Goal: Information Seeking & Learning: Learn about a topic

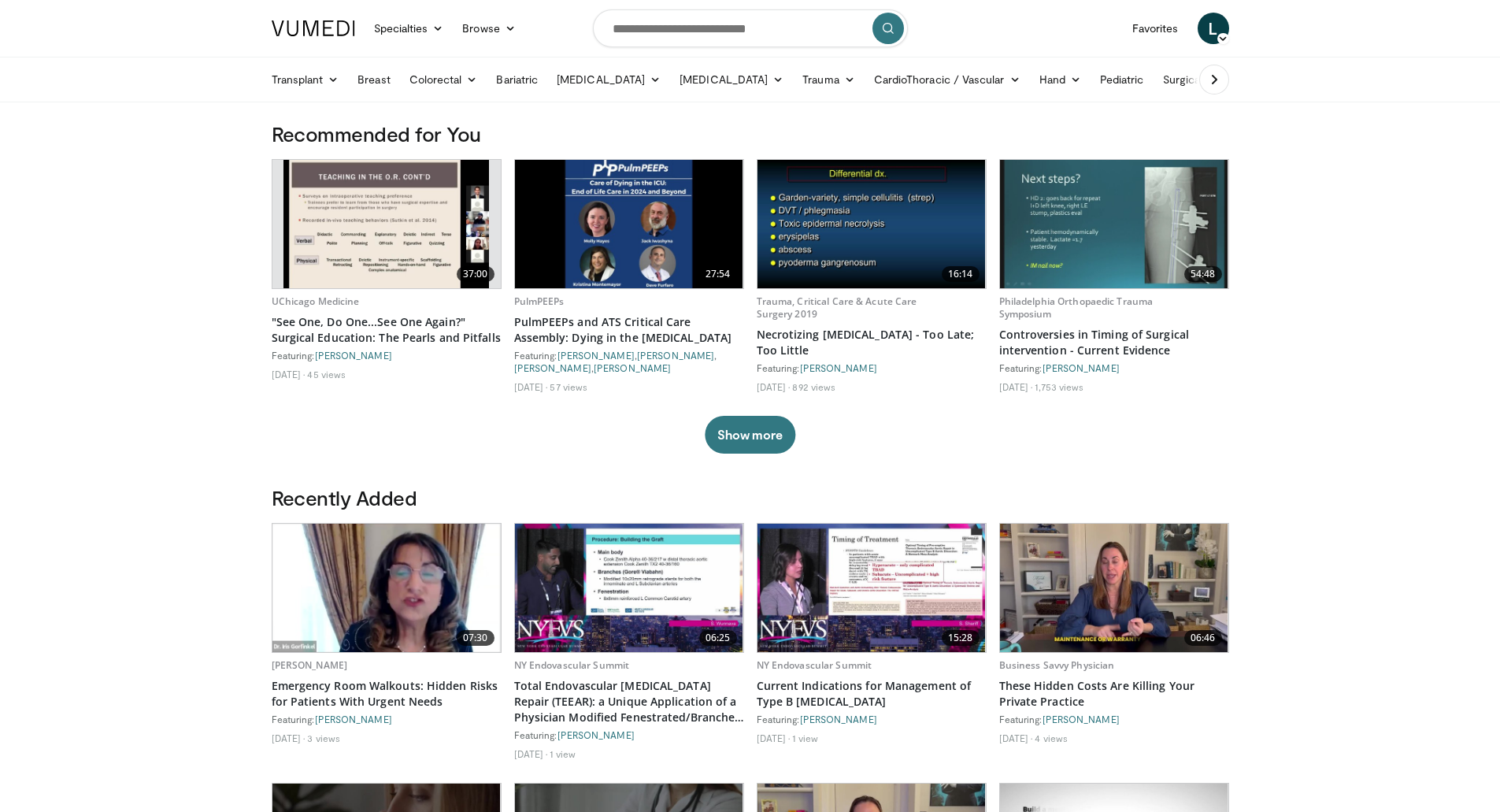
drag, startPoint x: 1463, startPoint y: 3, endPoint x: 1422, endPoint y: 244, distance: 244.5
click at [1421, 248] on body "Specialties Adult & Family Medicine Allergy, Asthma, Immunology Anesthesiology …" at bounding box center [750, 761] width 1500 height 1523
click at [692, 37] on input "Search topics, interventions" at bounding box center [750, 29] width 315 height 37
type input "*******"
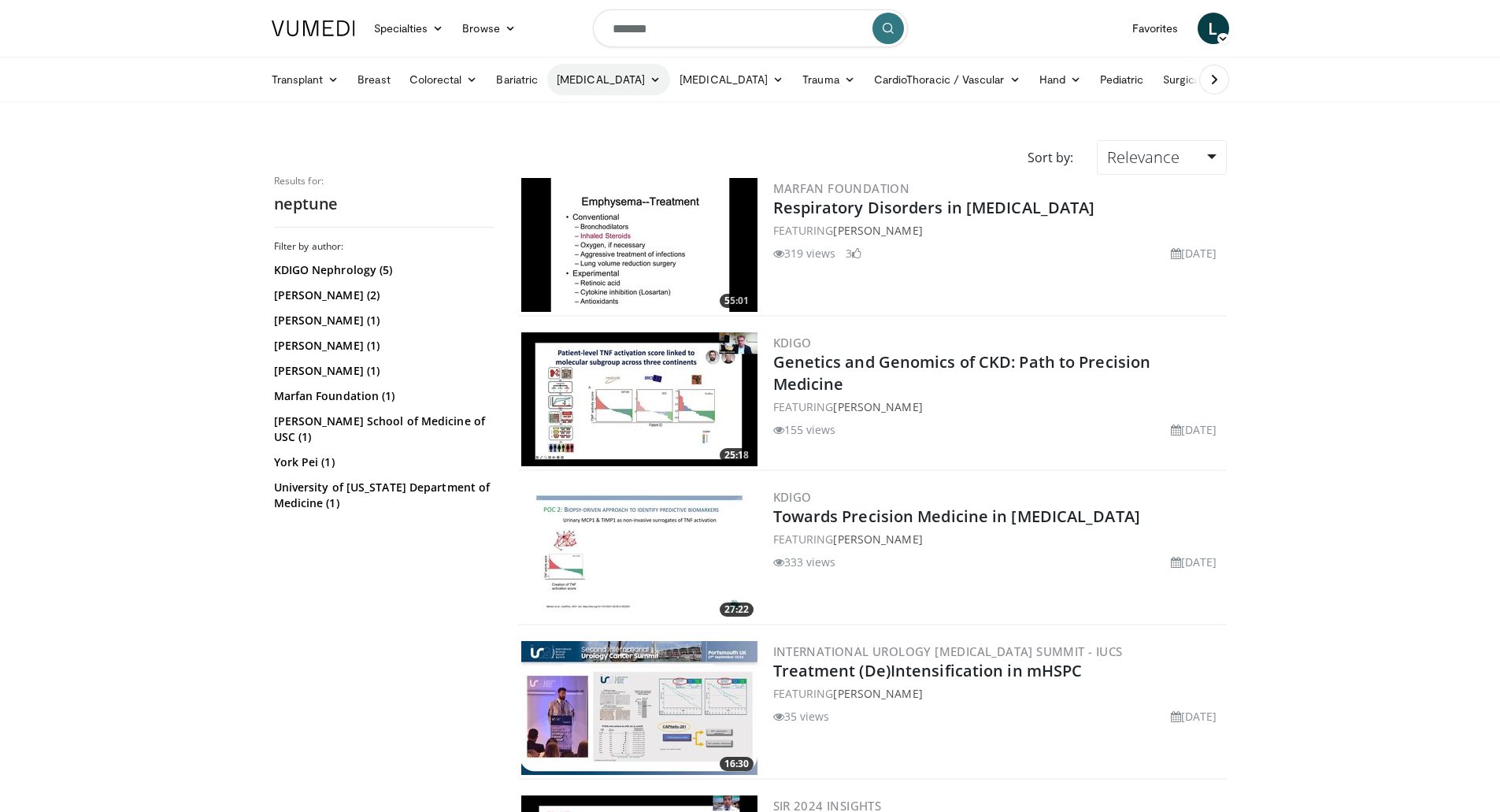
click at [650, 82] on icon at bounding box center [655, 79] width 11 height 11
click at [329, 81] on icon at bounding box center [333, 79] width 11 height 11
click at [793, 80] on link "Trauma" at bounding box center [829, 79] width 71 height 31
click at [833, 145] on link "[MEDICAL_DATA]" at bounding box center [887, 142] width 187 height 25
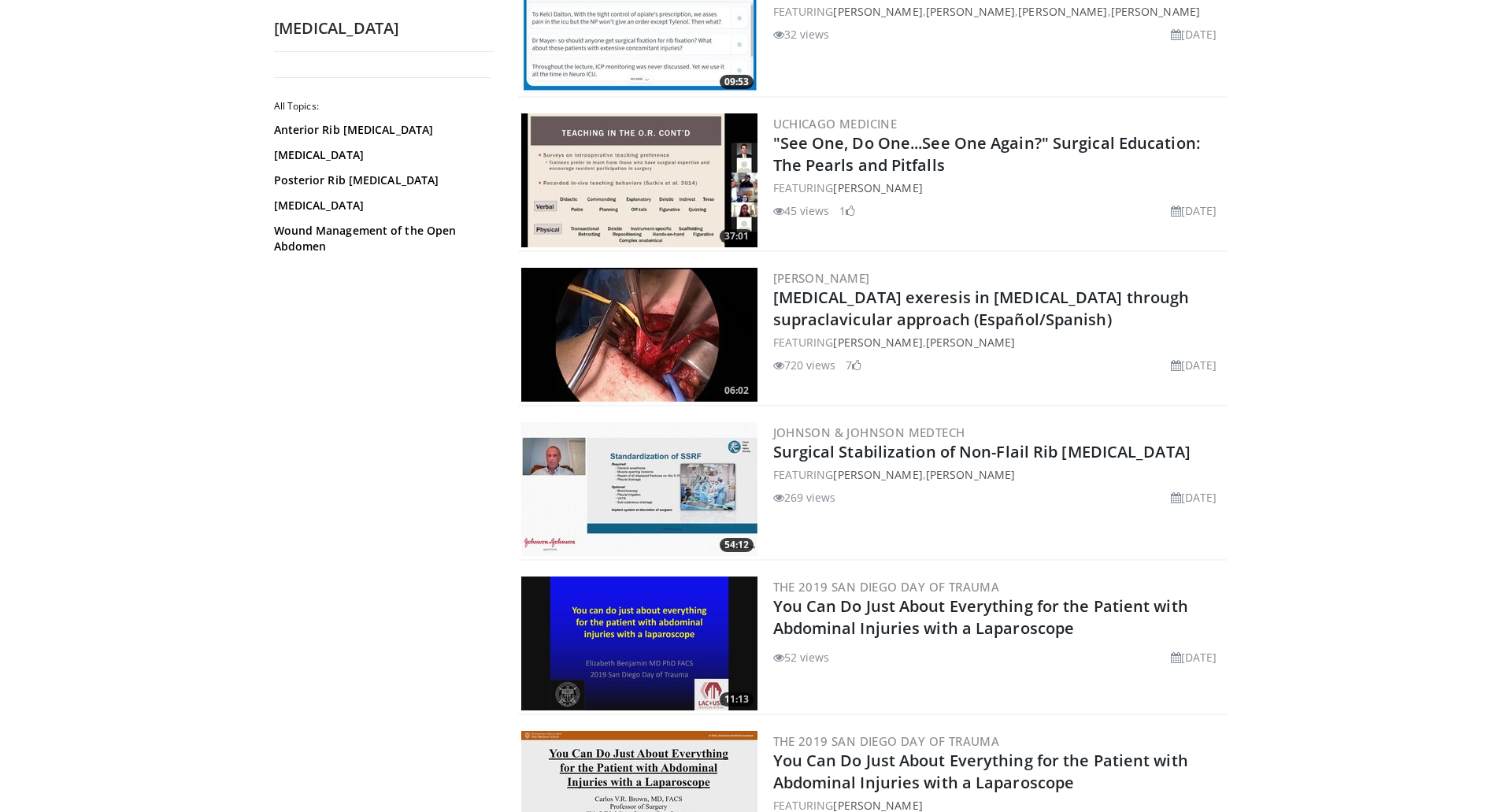
scroll to position [708, 0]
